Goal: Navigation & Orientation: Find specific page/section

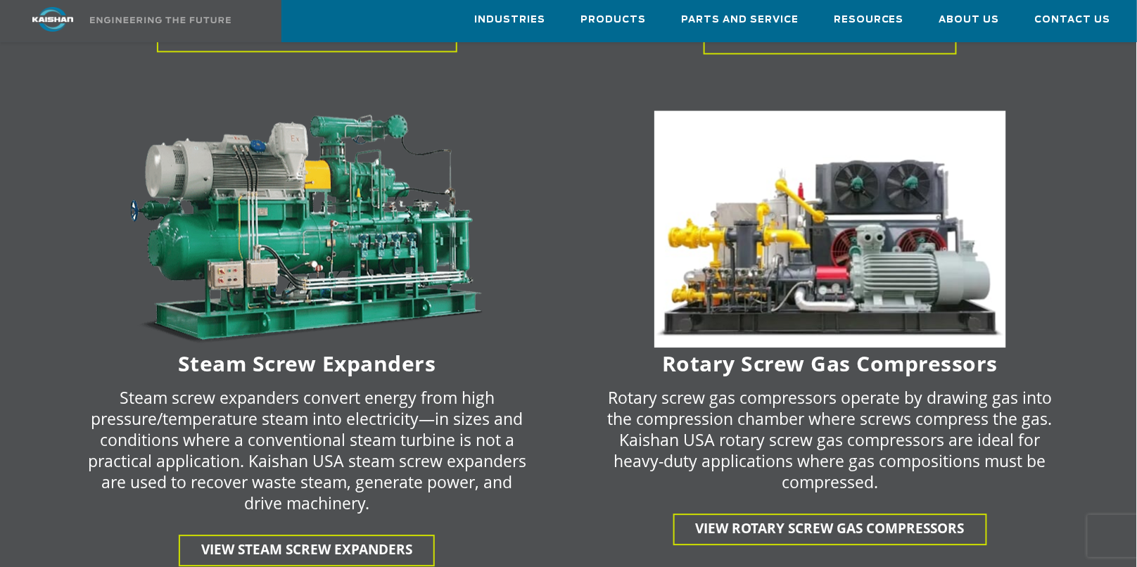
scroll to position [2883, 0]
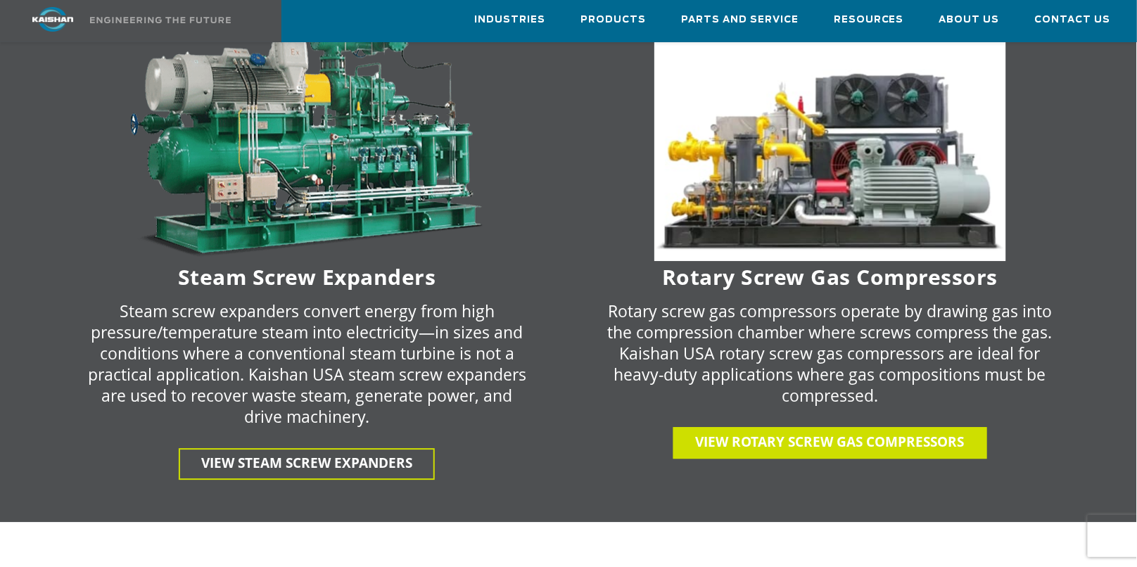
click at [831, 433] on span "View Rotary Screw gas Compressors" at bounding box center [830, 442] width 269 height 18
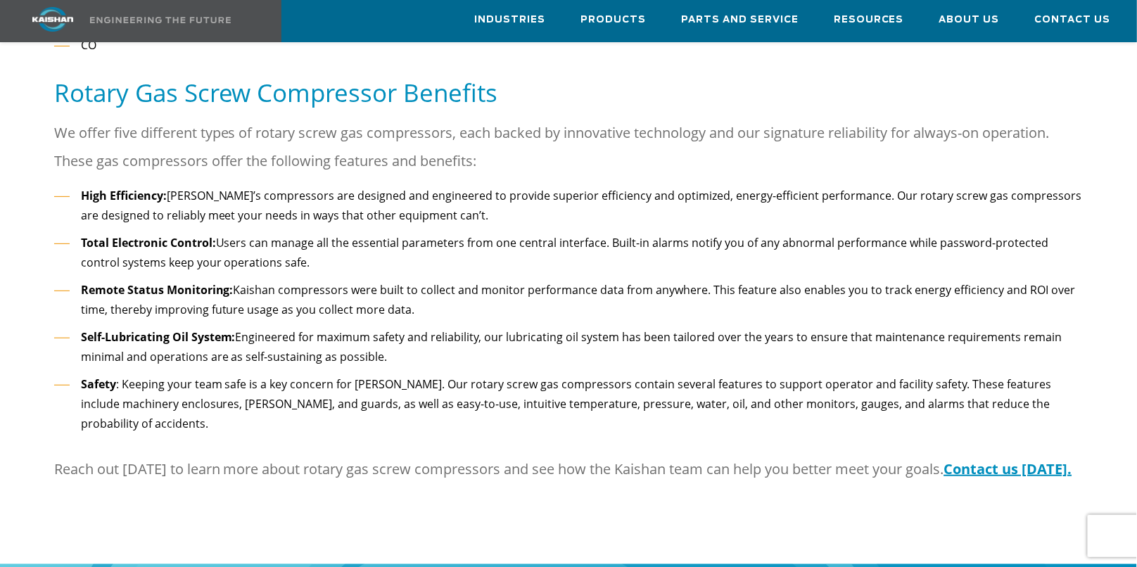
scroll to position [1829, 0]
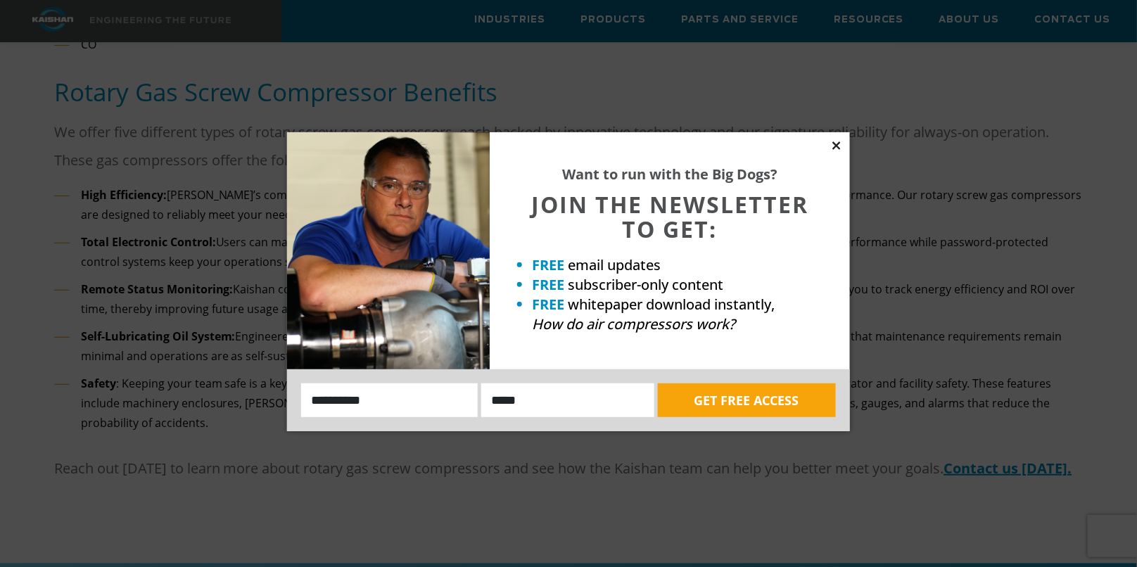
click at [838, 145] on icon at bounding box center [836, 145] width 13 height 13
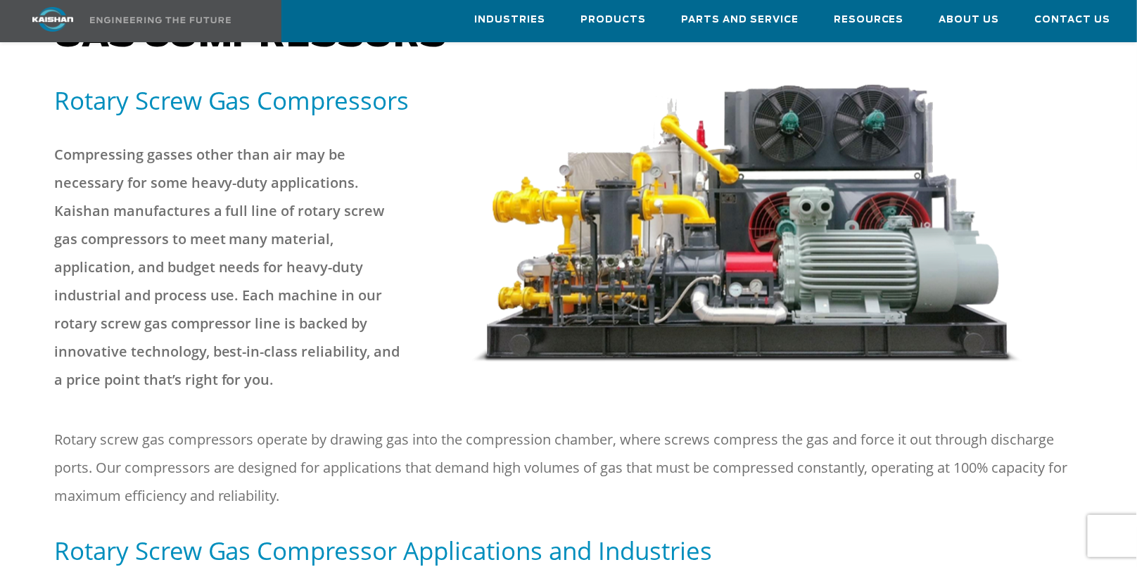
scroll to position [106, 0]
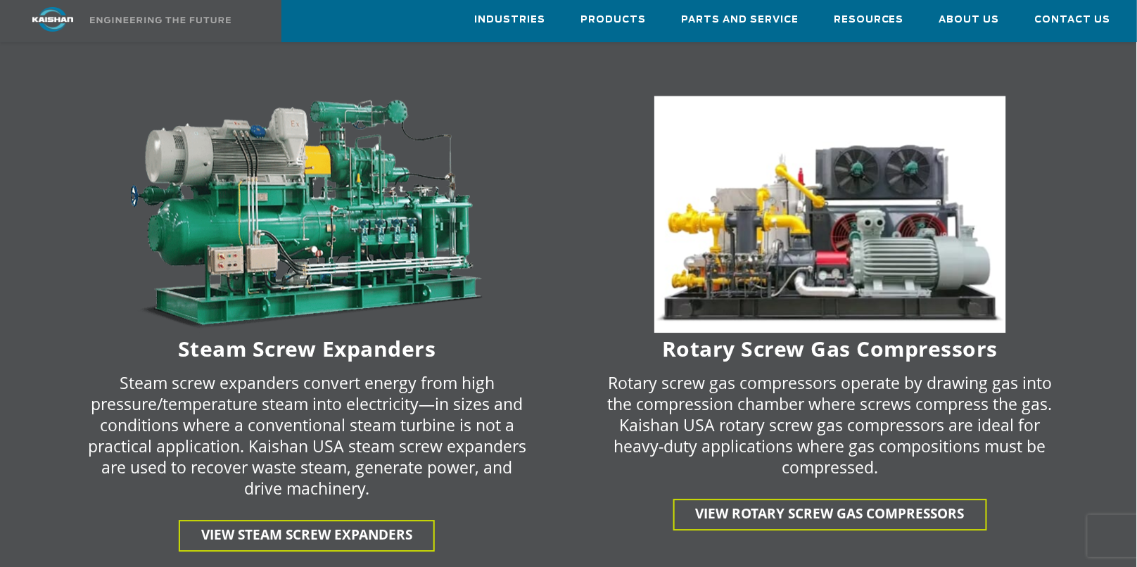
scroll to position [2813, 0]
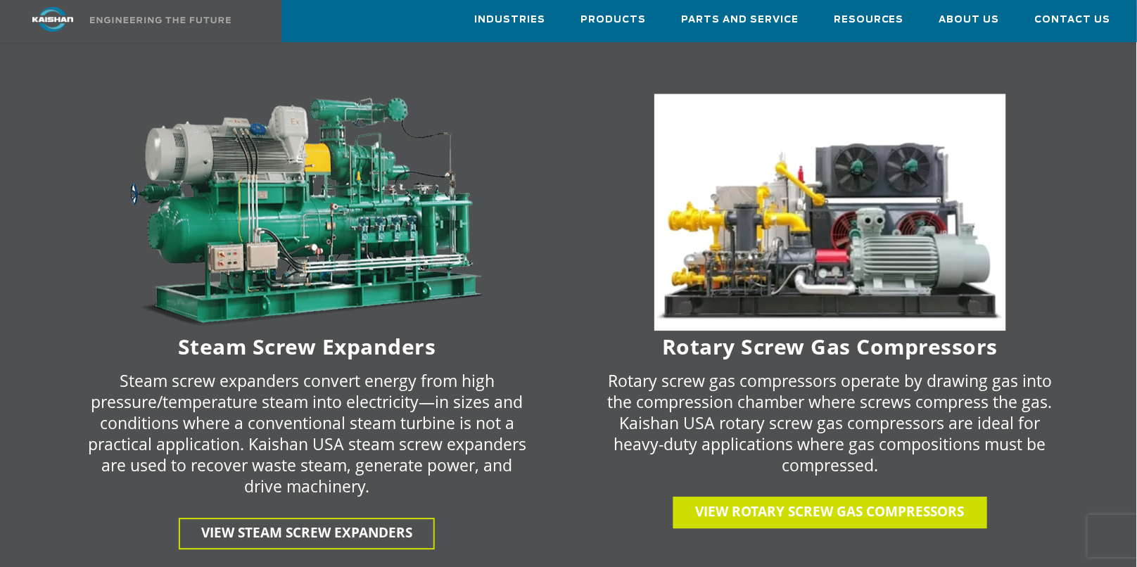
click at [806, 502] on span "View Rotary Screw gas Compressors" at bounding box center [830, 511] width 269 height 18
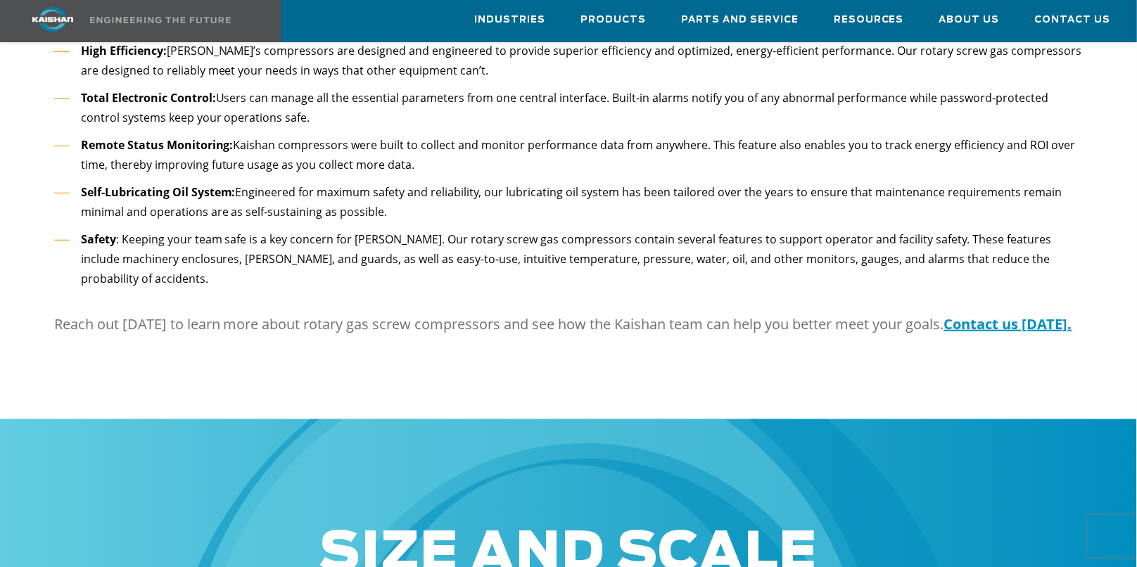
scroll to position [1758, 0]
